Goal: Find specific page/section: Find specific page/section

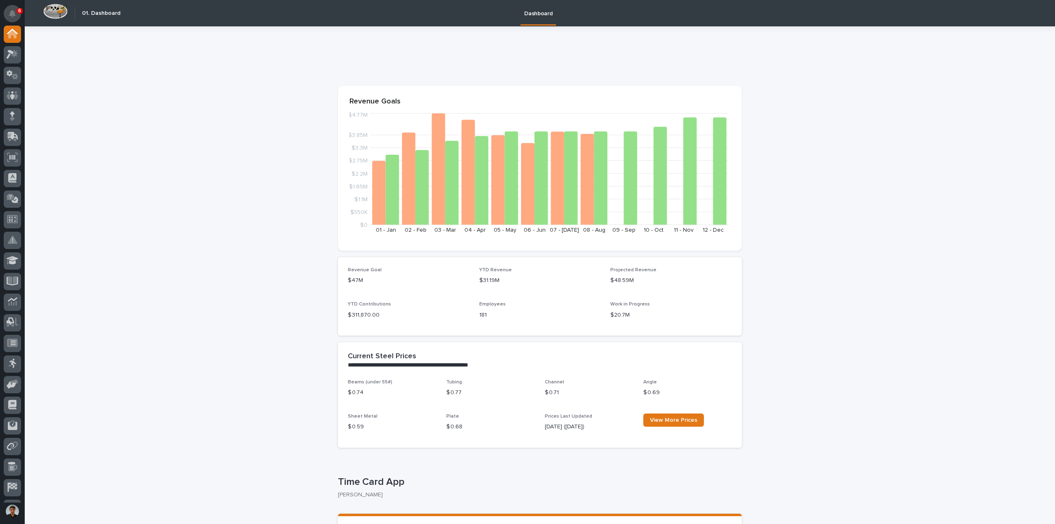
click at [11, 18] on button "Notifications" at bounding box center [12, 13] width 17 height 17
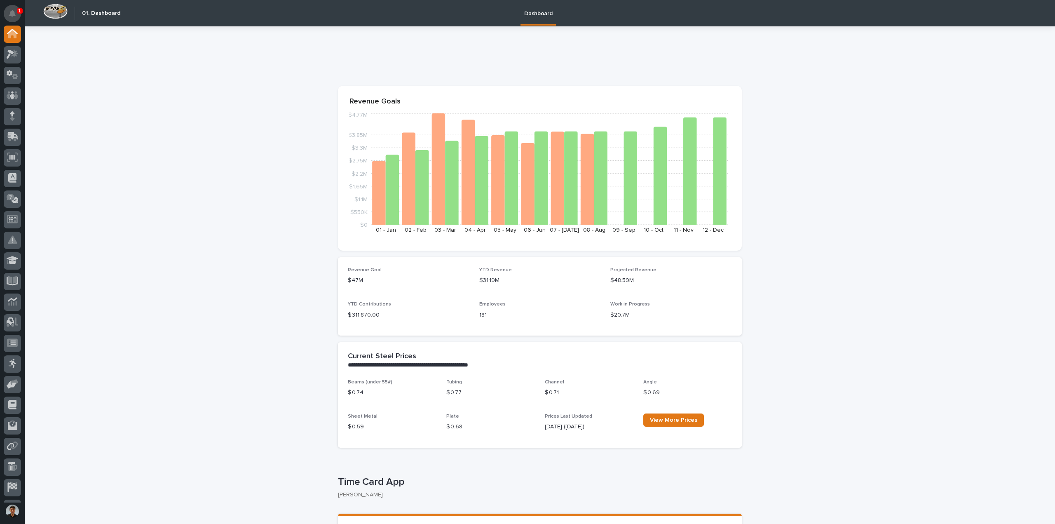
click at [12, 12] on icon "Notifications" at bounding box center [12, 13] width 7 height 7
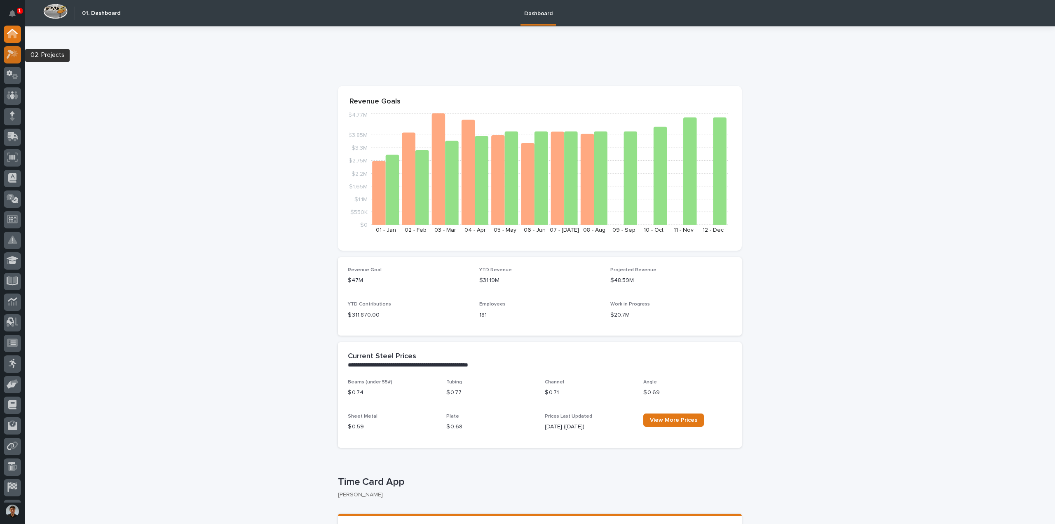
click at [12, 54] on icon at bounding box center [13, 53] width 12 height 9
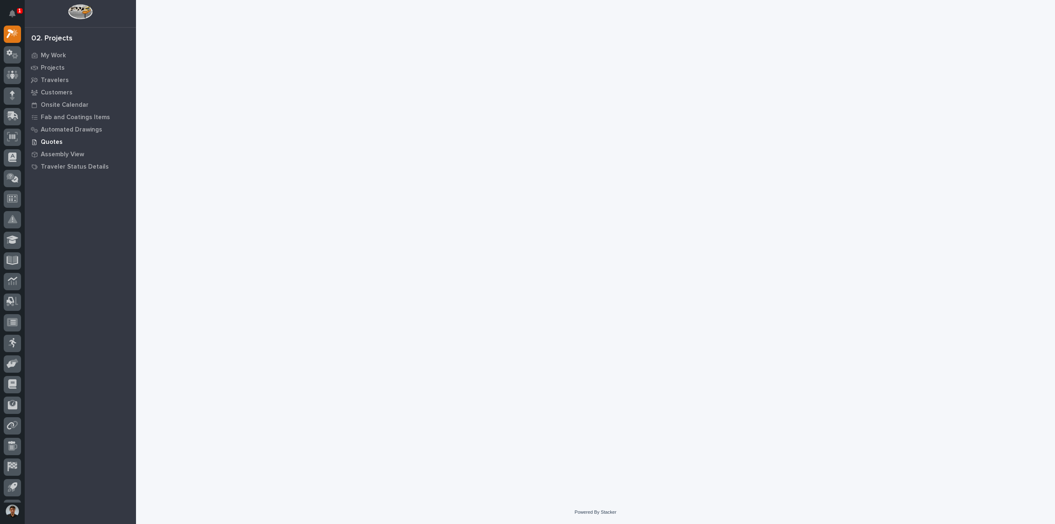
click at [57, 142] on p "Quotes" at bounding box center [52, 141] width 22 height 7
click at [48, 138] on div "Quotes" at bounding box center [80, 142] width 107 height 12
click at [62, 140] on div "Quotes" at bounding box center [80, 142] width 107 height 12
click at [52, 138] on p "Quotes" at bounding box center [52, 141] width 22 height 7
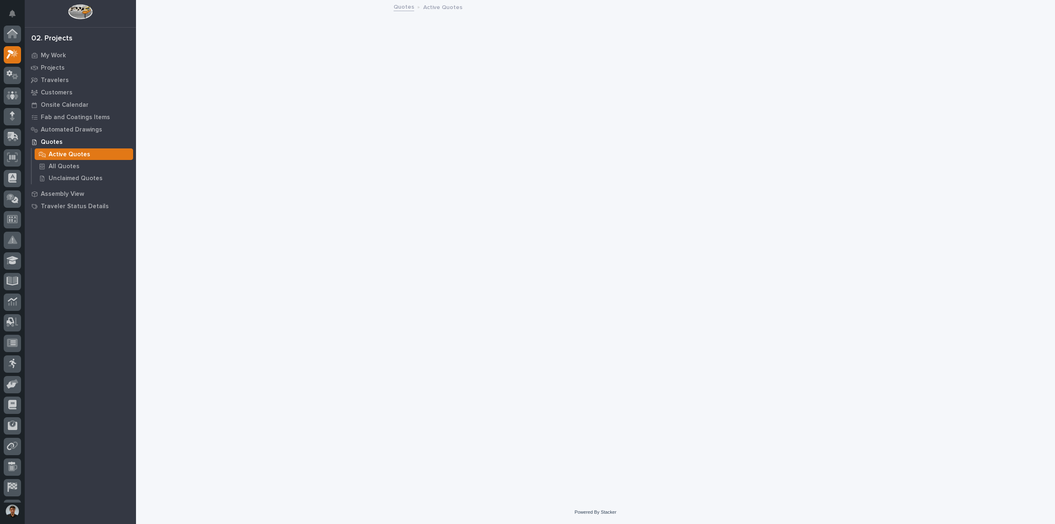
scroll to position [21, 0]
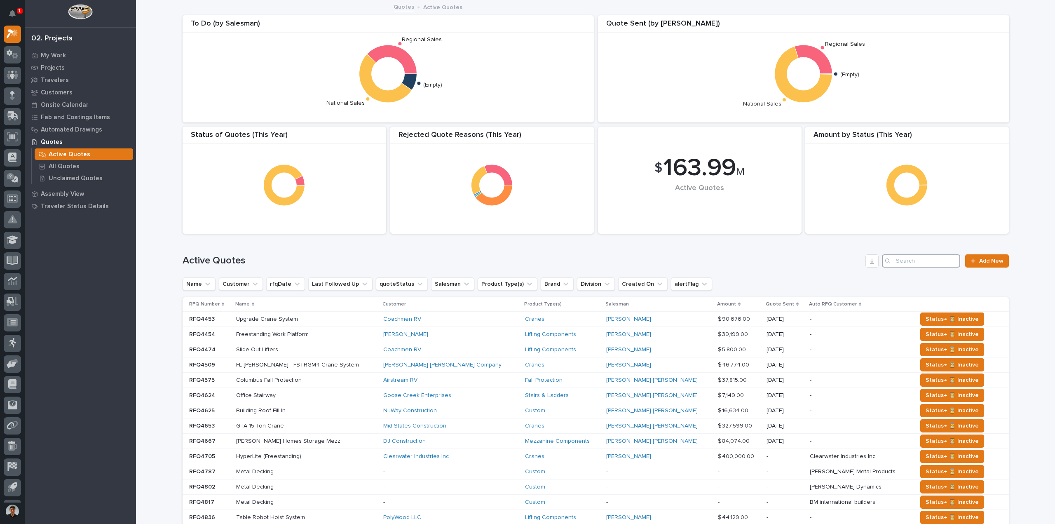
click at [926, 260] on input "Search" at bounding box center [921, 260] width 78 height 13
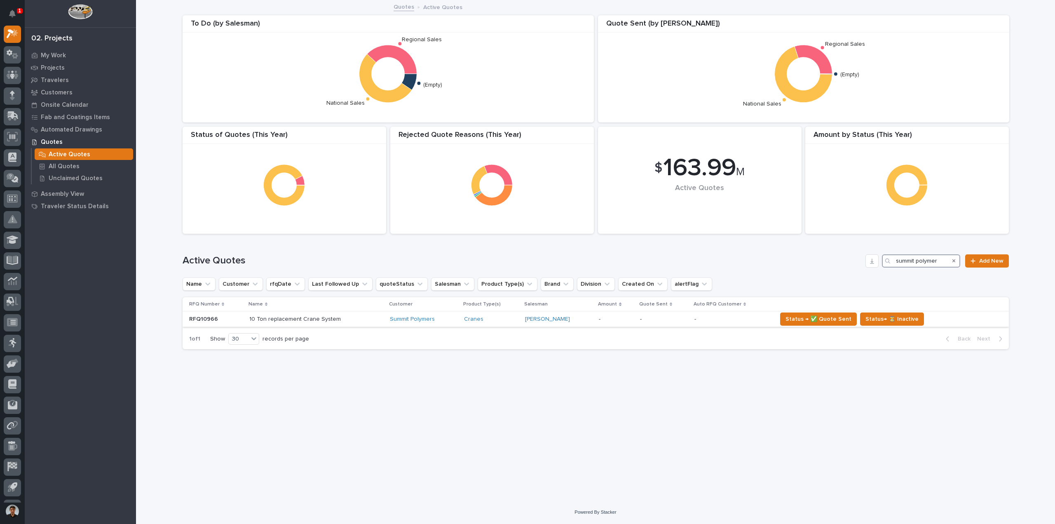
type input "summit polymer"
click at [346, 320] on p at bounding box center [316, 319] width 134 height 7
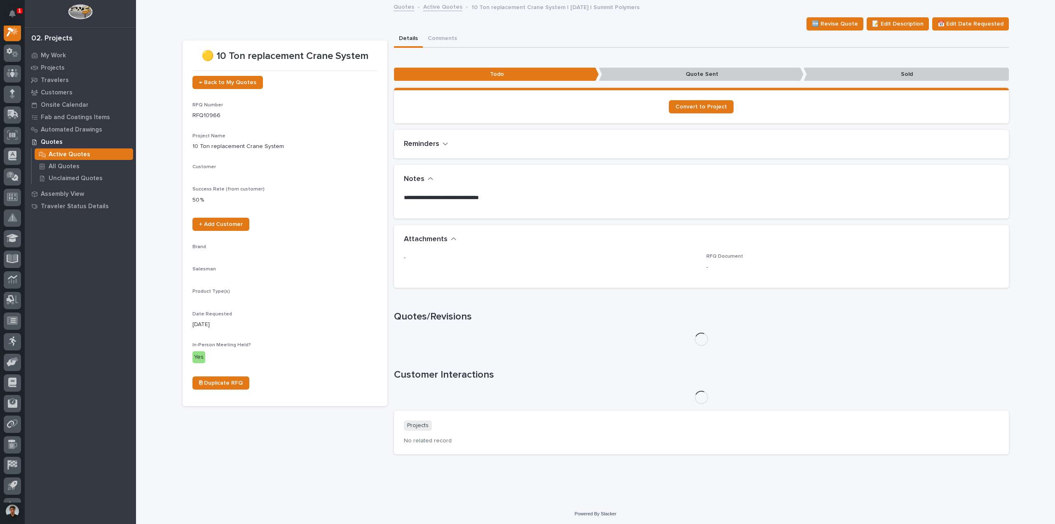
scroll to position [21, 0]
